Goal: Navigation & Orientation: Find specific page/section

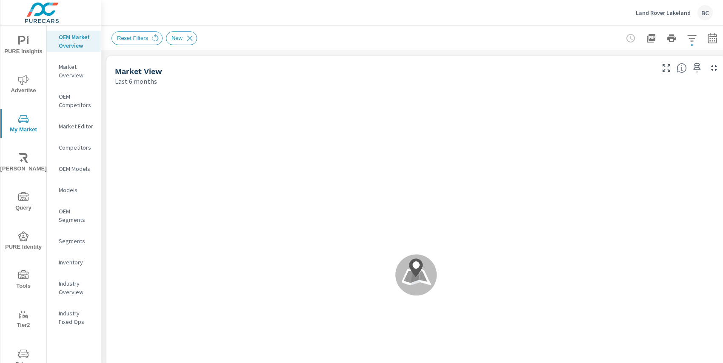
click at [685, 15] on p "Land Rover Lakeland" at bounding box center [662, 13] width 55 height 8
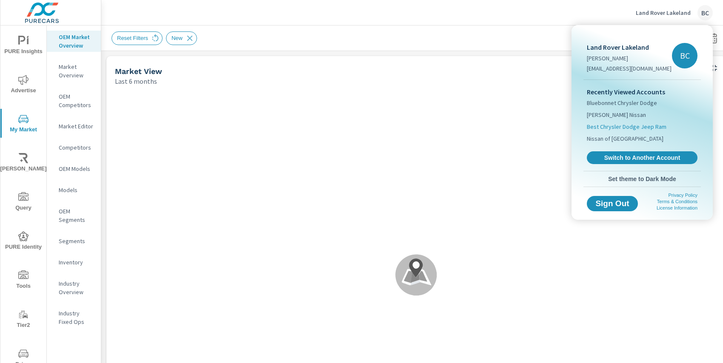
click at [627, 128] on span "Best Chrysler Dodge Jeep Ram" at bounding box center [627, 126] width 80 height 9
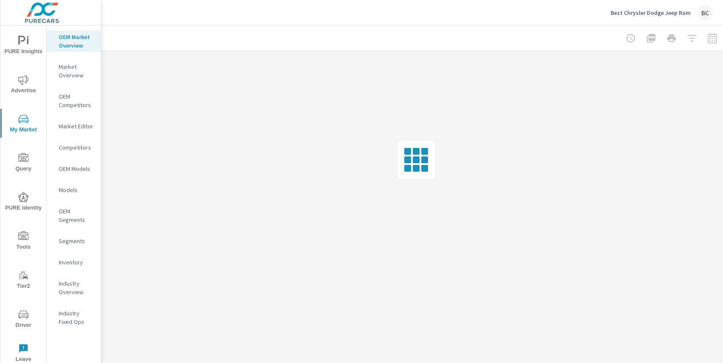
click at [27, 43] on icon "nav menu" at bounding box center [23, 41] width 10 height 10
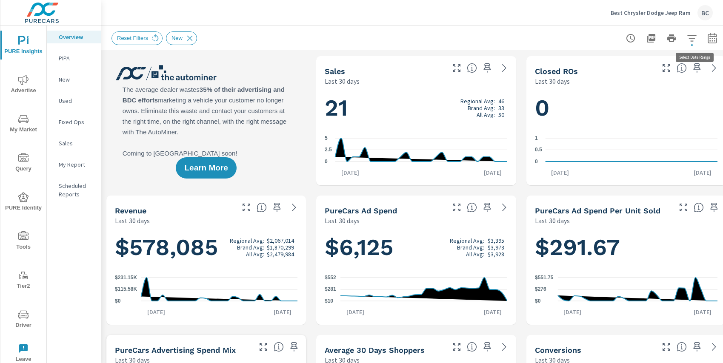
click at [712, 39] on icon "button" at bounding box center [712, 38] width 10 height 10
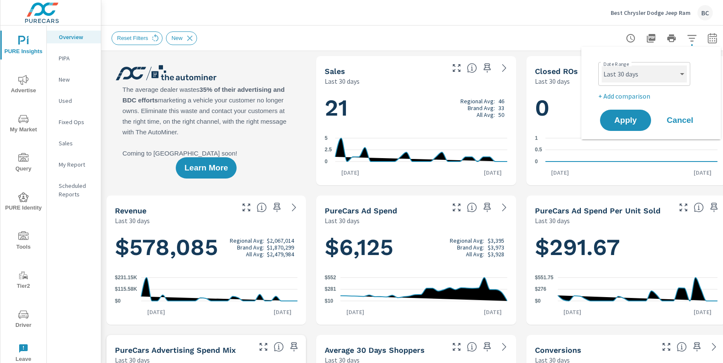
click at [666, 71] on select "Custom Yesterday Last week Last 7 days Last 14 days Last 30 days Last 45 days L…" at bounding box center [643, 74] width 85 height 17
click at [601, 66] on select "Custom Yesterday Last week Last 7 days Last 14 days Last 30 days Last 45 days L…" at bounding box center [643, 74] width 85 height 17
select select "Last month"
click at [618, 120] on span "Apply" at bounding box center [625, 121] width 35 height 8
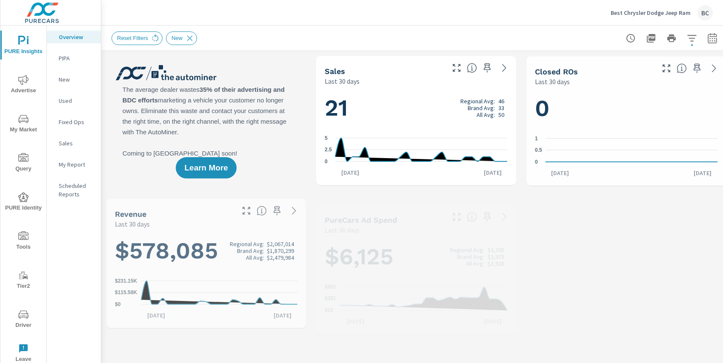
scroll to position [160, 0]
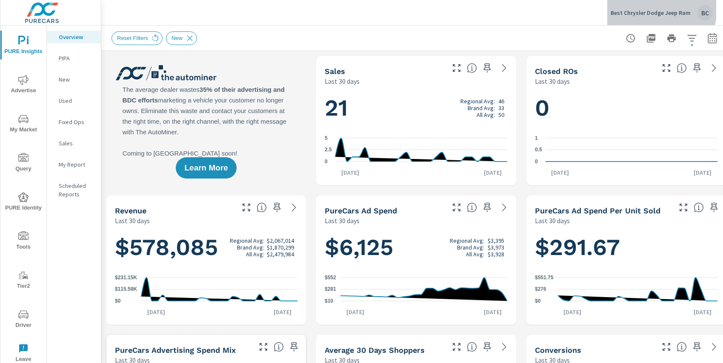
click at [662, 9] on p "Best Chrysler Dodge Jeep Ram" at bounding box center [650, 13] width 80 height 8
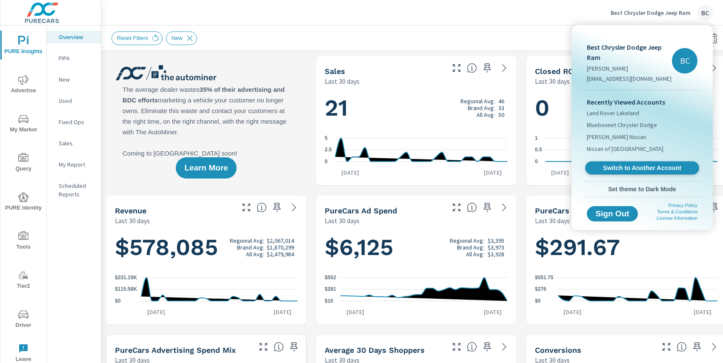
click at [637, 170] on span "Switch to Another Account" at bounding box center [642, 168] width 104 height 8
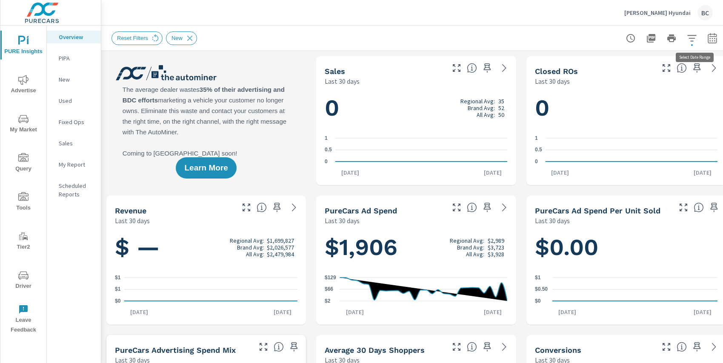
click at [710, 40] on icon "button" at bounding box center [712, 38] width 10 height 10
select select "Last 30 days"
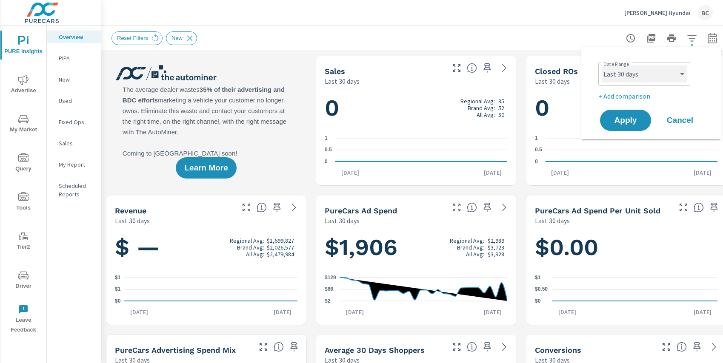
click at [662, 73] on select "Custom [DATE] Last week Last 7 days Last 14 days Last 30 days Last 45 days Last…" at bounding box center [643, 74] width 85 height 17
click at [601, 66] on select "Custom Yesterday Last week Last 7 days Last 14 days Last 30 days Last 45 days L…" at bounding box center [643, 74] width 85 height 17
click at [631, 123] on span "Apply" at bounding box center [625, 121] width 35 height 8
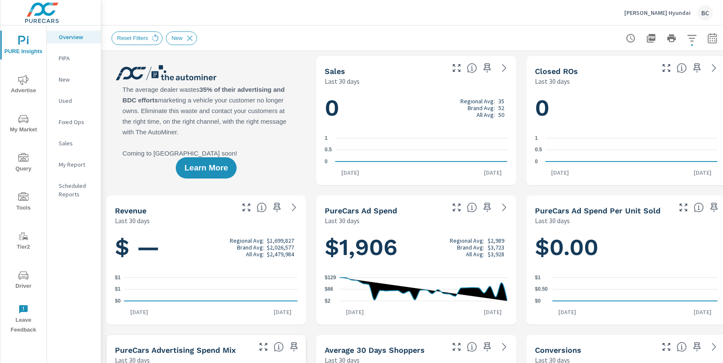
click at [662, 14] on p "Beardmore Hyundai" at bounding box center [657, 13] width 66 height 8
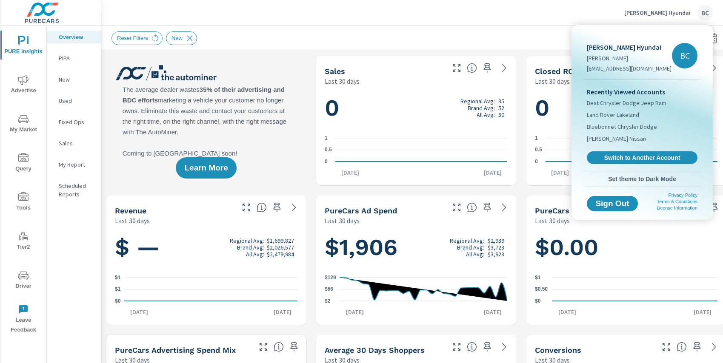
click at [582, 17] on div at bounding box center [361, 181] width 723 height 363
